Goal: Register for event/course

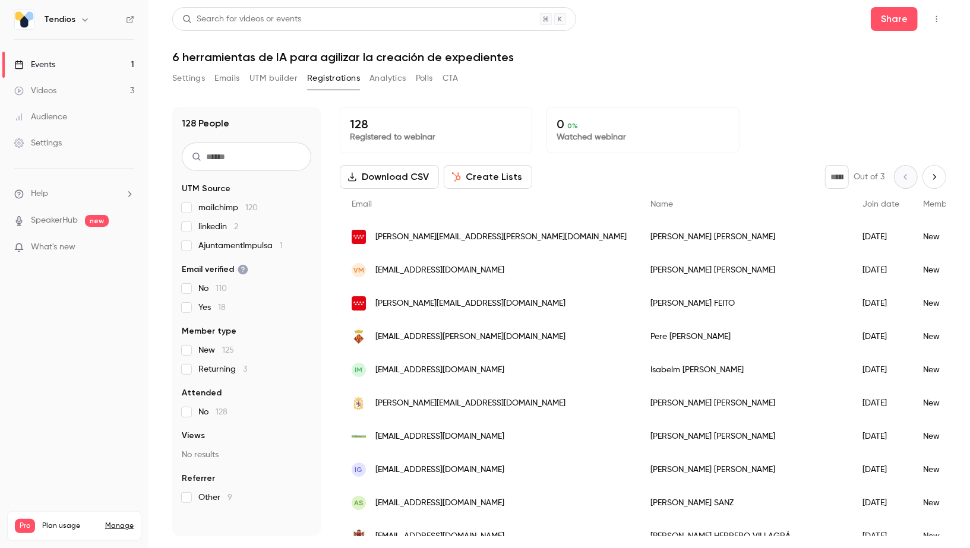
click at [71, 75] on link "Events 1" at bounding box center [74, 65] width 148 height 26
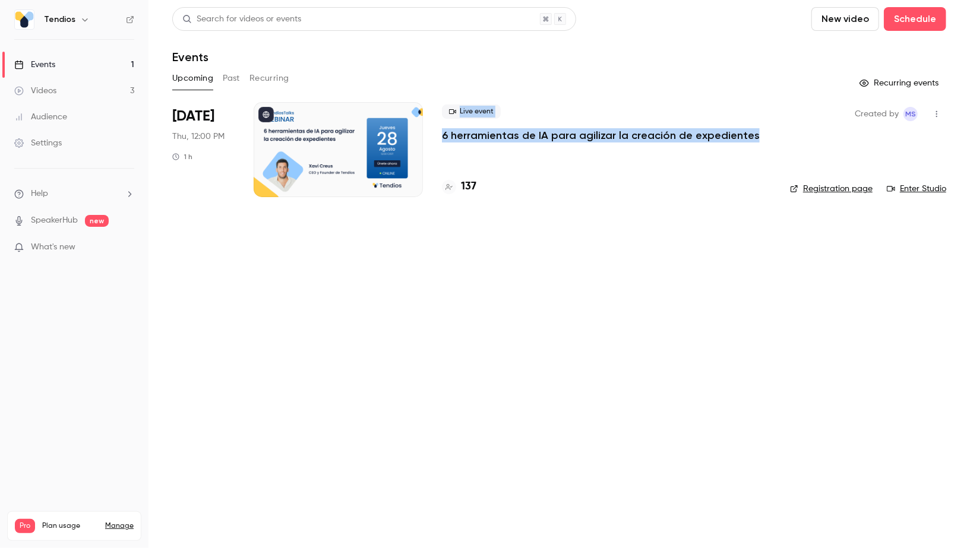
drag, startPoint x: 432, startPoint y: 135, endPoint x: 745, endPoint y: 134, distance: 313.0
click at [745, 134] on li "Aug 28 Thu, 12:00 PM 1 h Live event 6 herramientas de IA para agilizar la creac…" at bounding box center [559, 156] width 774 height 109
